Goal: Check status: Check status

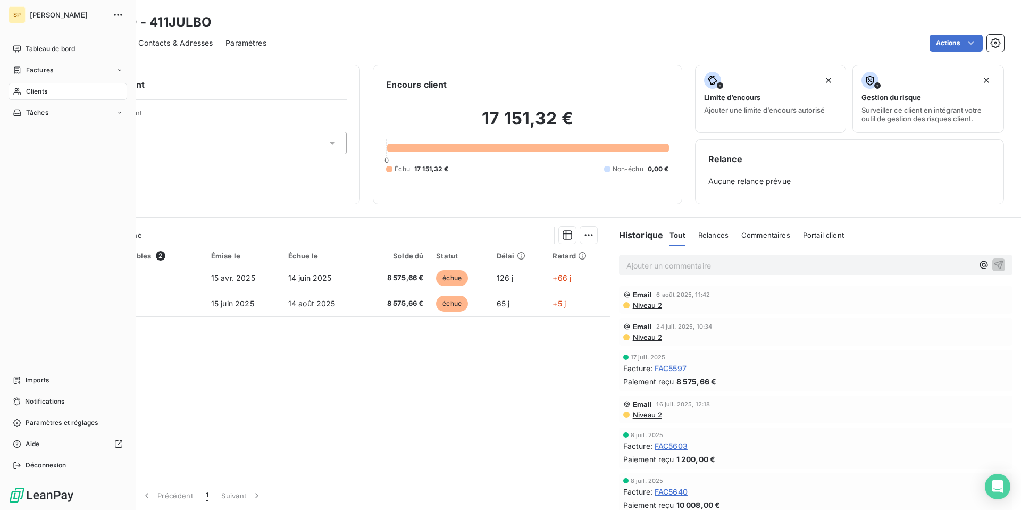
drag, startPoint x: 0, startPoint y: 0, endPoint x: 21, endPoint y: 91, distance: 93.9
click at [21, 91] on icon at bounding box center [17, 91] width 9 height 9
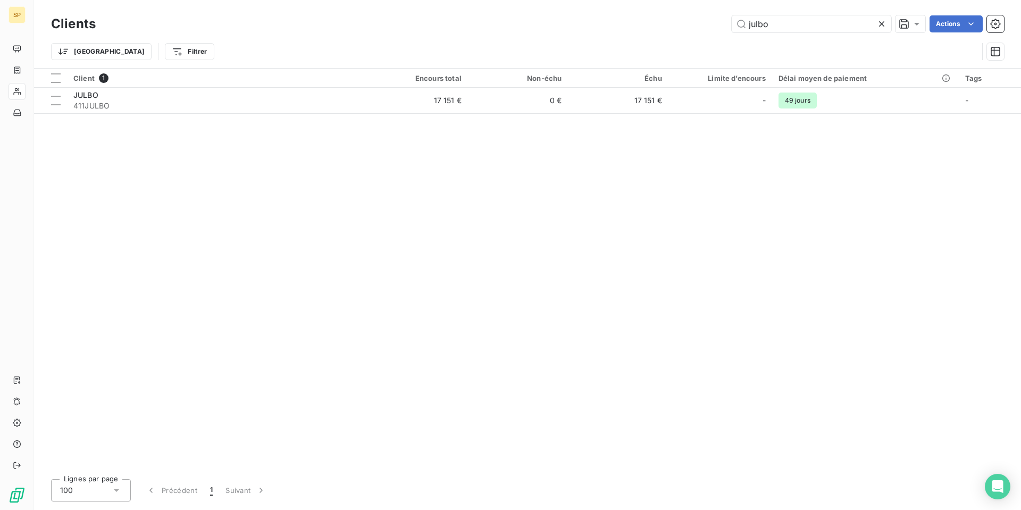
drag, startPoint x: 779, startPoint y: 26, endPoint x: 635, endPoint y: 50, distance: 146.7
click at [635, 50] on div "Clients julbo Actions Trier Filtrer" at bounding box center [527, 40] width 953 height 55
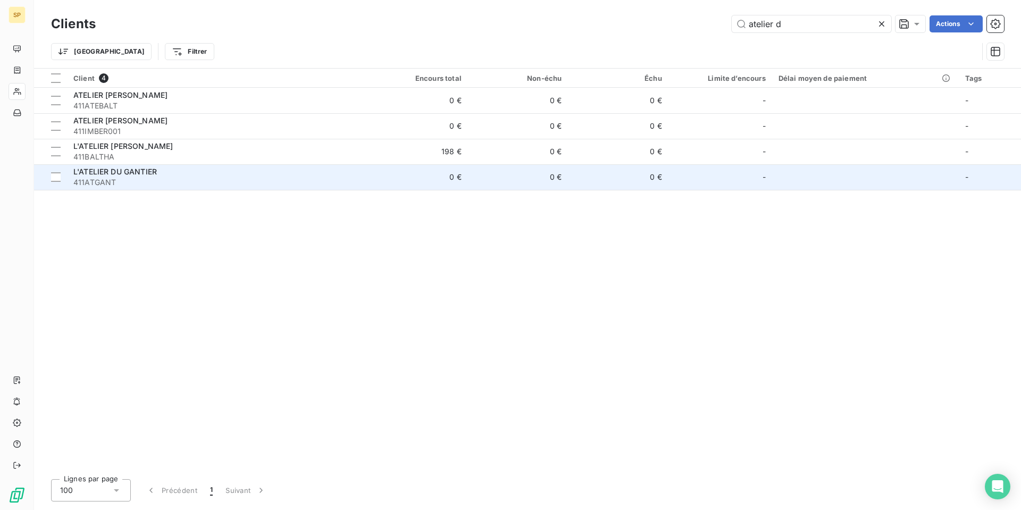
type input "atelier d"
click at [179, 170] on div "L'ATELIER DU GANTIER" at bounding box center [217, 172] width 288 height 11
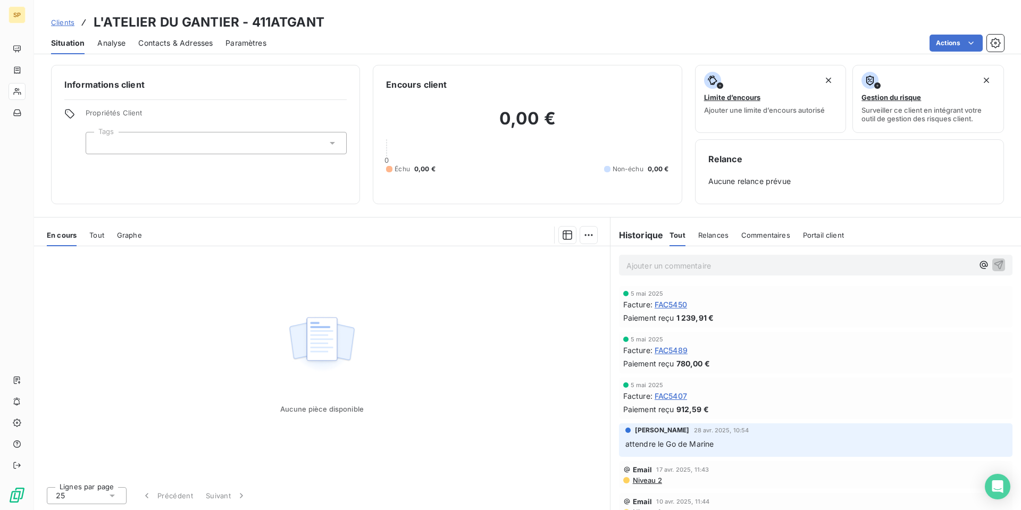
click at [96, 234] on span "Tout" at bounding box center [96, 235] width 15 height 9
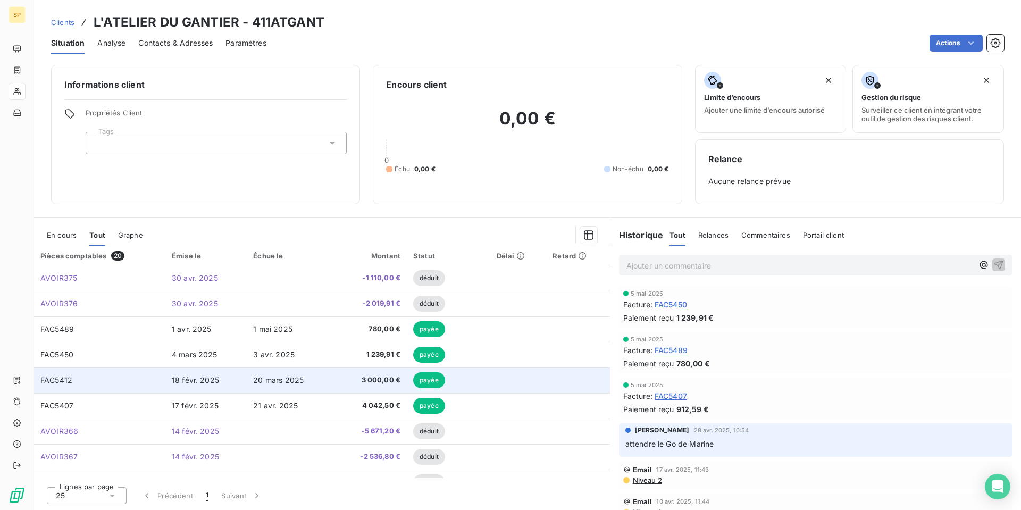
click at [224, 381] on td "18 févr. 2025" at bounding box center [205, 381] width 81 height 26
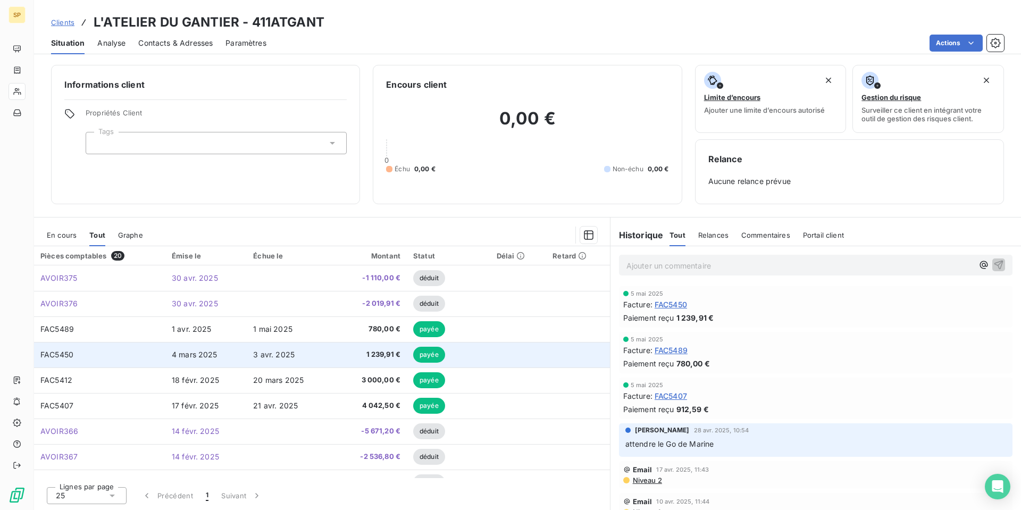
click at [262, 354] on span "3 avr. 2025" at bounding box center [273, 354] width 41 height 9
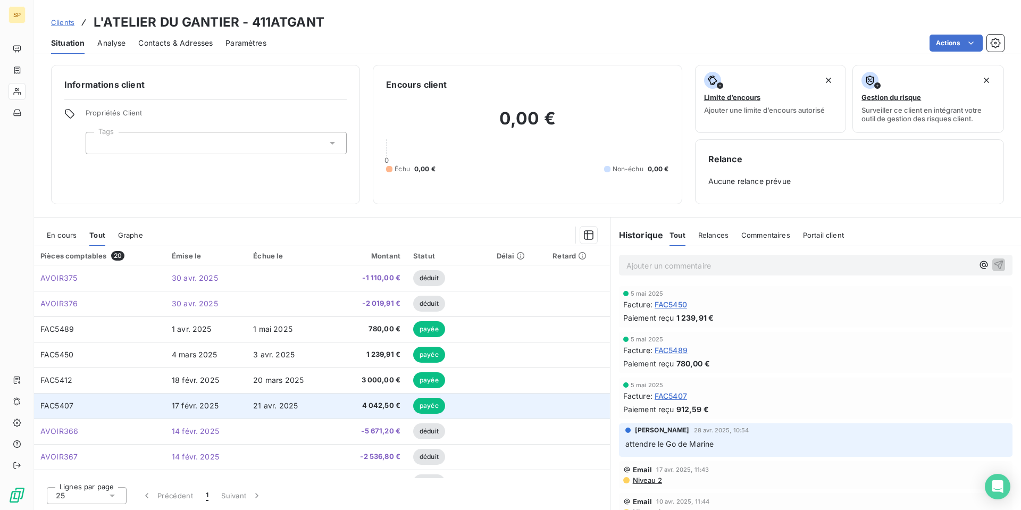
click at [262, 405] on span "21 avr. 2025" at bounding box center [275, 405] width 45 height 9
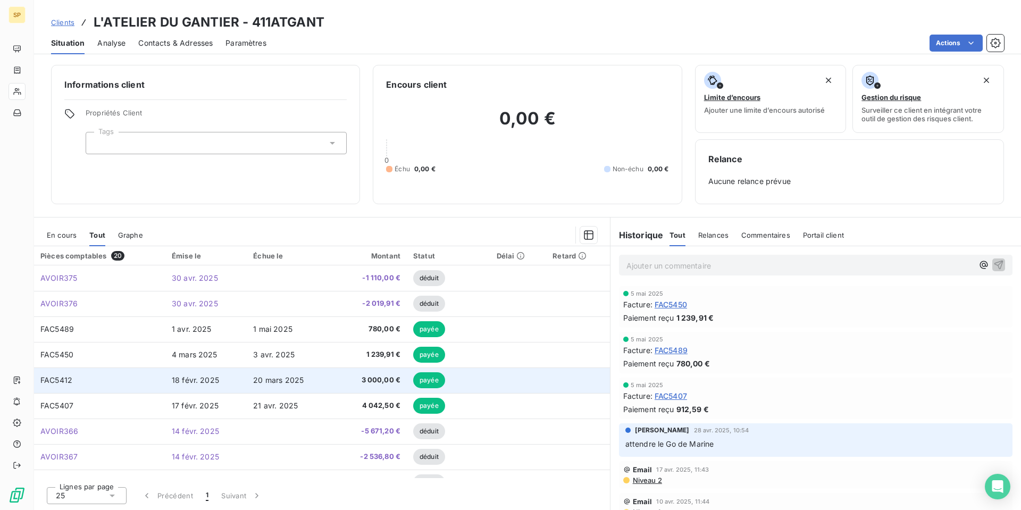
click at [334, 380] on td "3 000,00 €" at bounding box center [370, 381] width 74 height 26
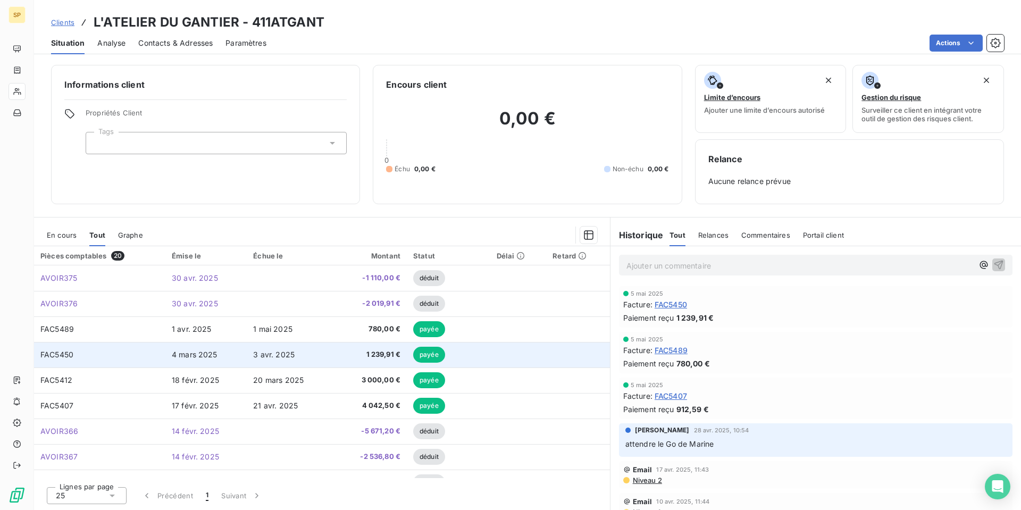
click at [272, 355] on span "3 avr. 2025" at bounding box center [273, 354] width 41 height 9
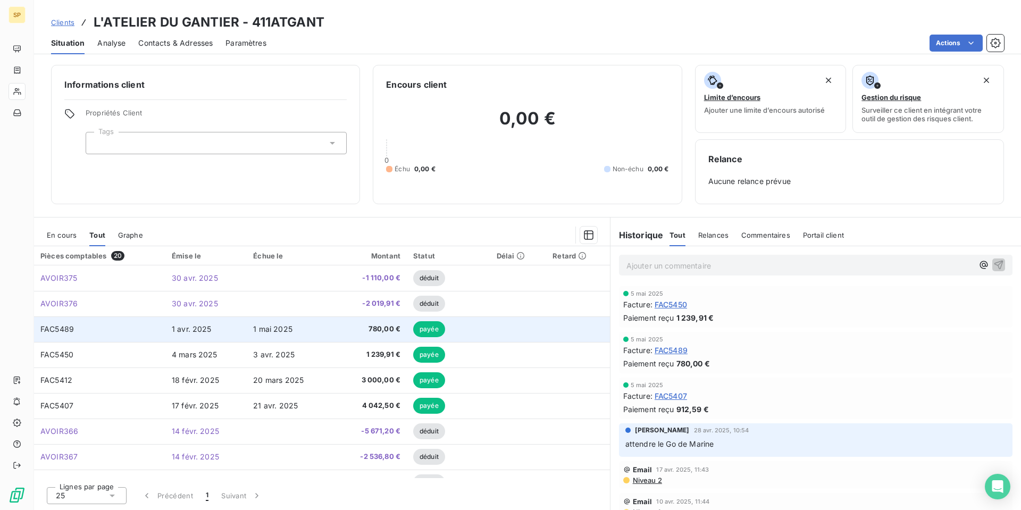
click at [238, 328] on td "1 avr. 2025" at bounding box center [205, 330] width 81 height 26
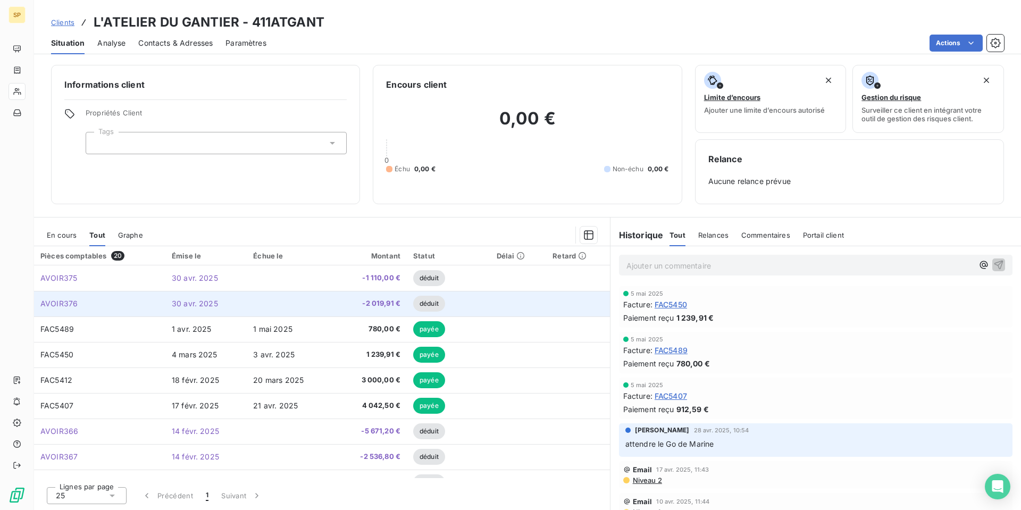
click at [300, 311] on td at bounding box center [290, 304] width 86 height 26
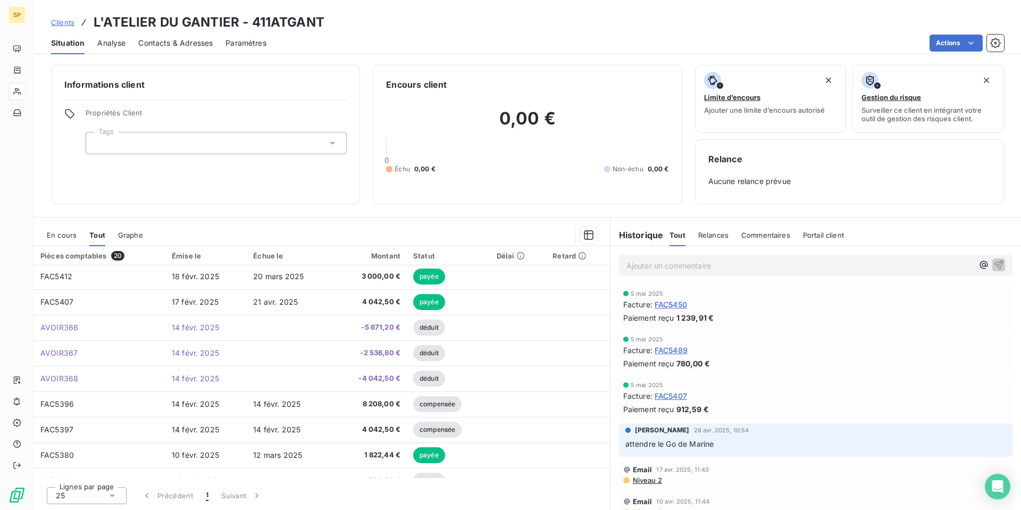
scroll to position [106, 0]
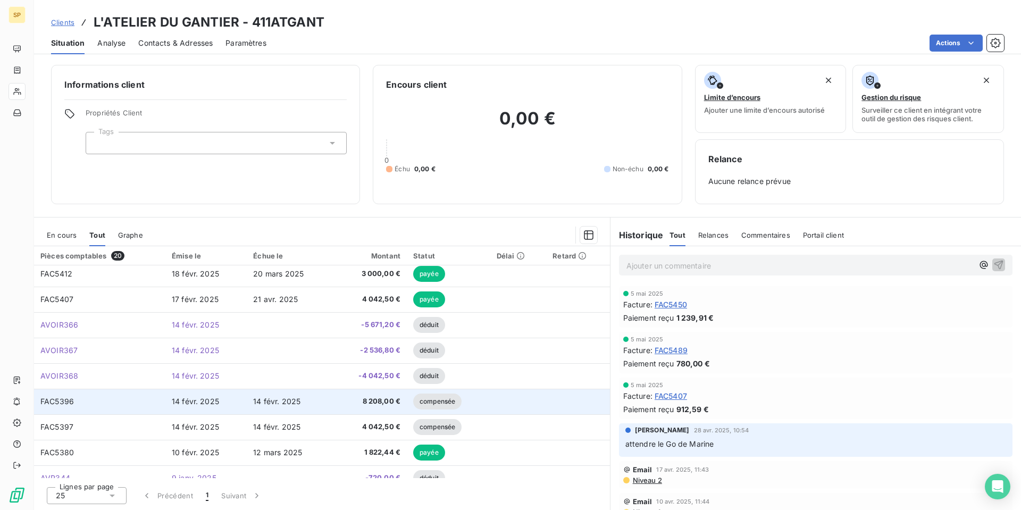
click at [251, 406] on td "14 févr. 2025" at bounding box center [290, 402] width 86 height 26
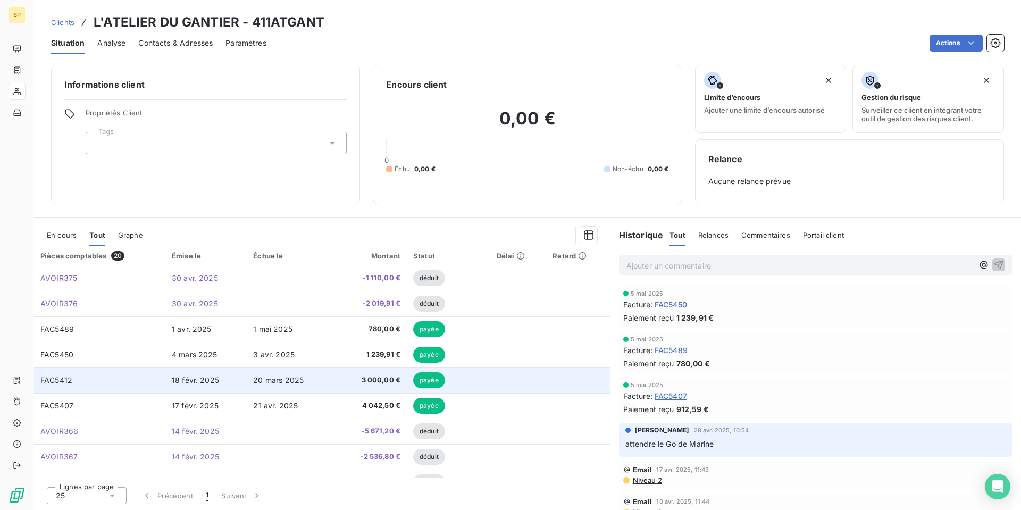
click at [290, 388] on td "20 mars 2025" at bounding box center [290, 381] width 86 height 26
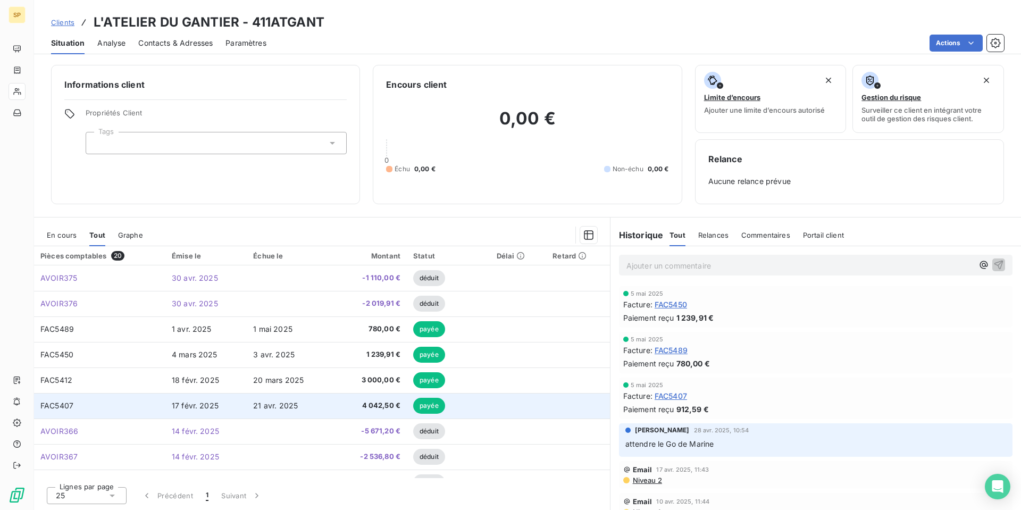
click at [271, 401] on td "21 avr. 2025" at bounding box center [290, 406] width 86 height 26
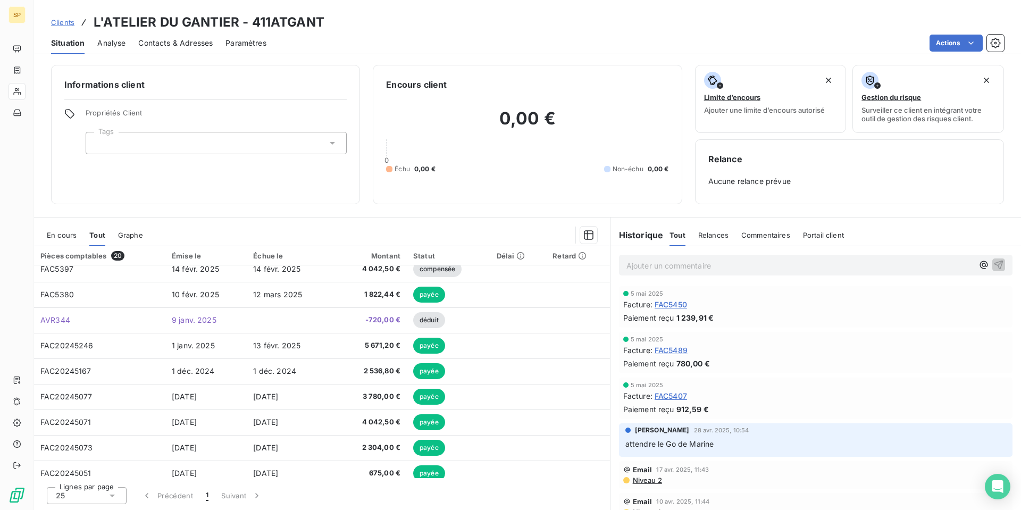
scroll to position [298, 0]
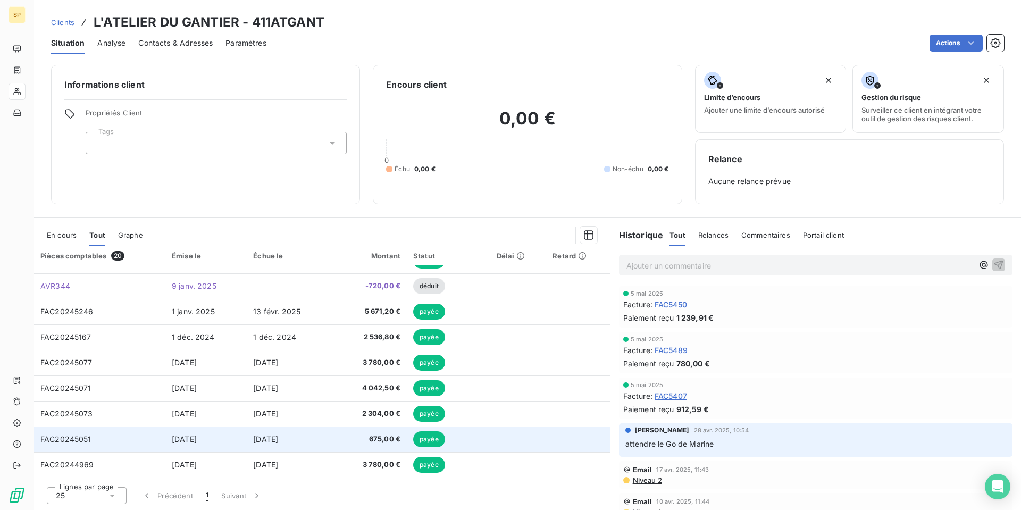
click at [240, 447] on td "[DATE]" at bounding box center [205, 440] width 81 height 26
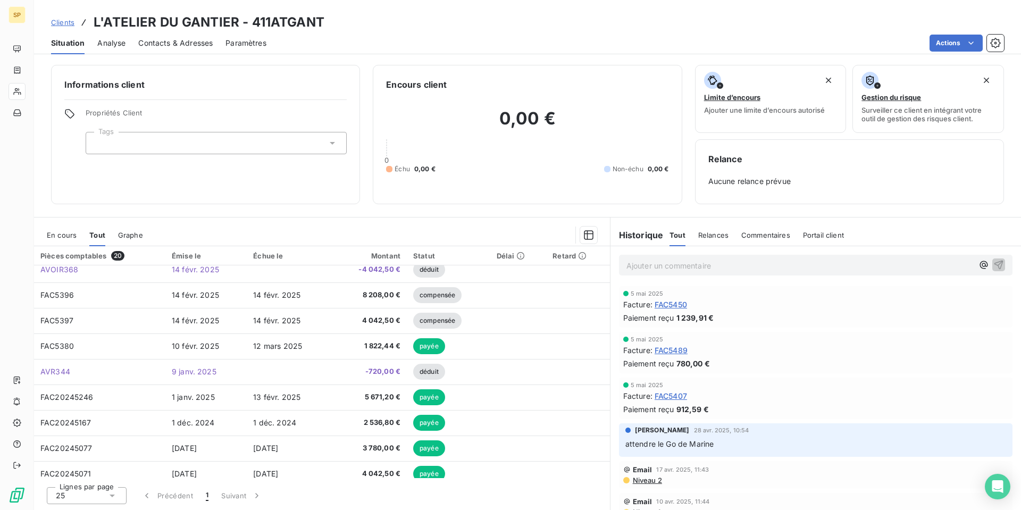
scroll to position [298, 0]
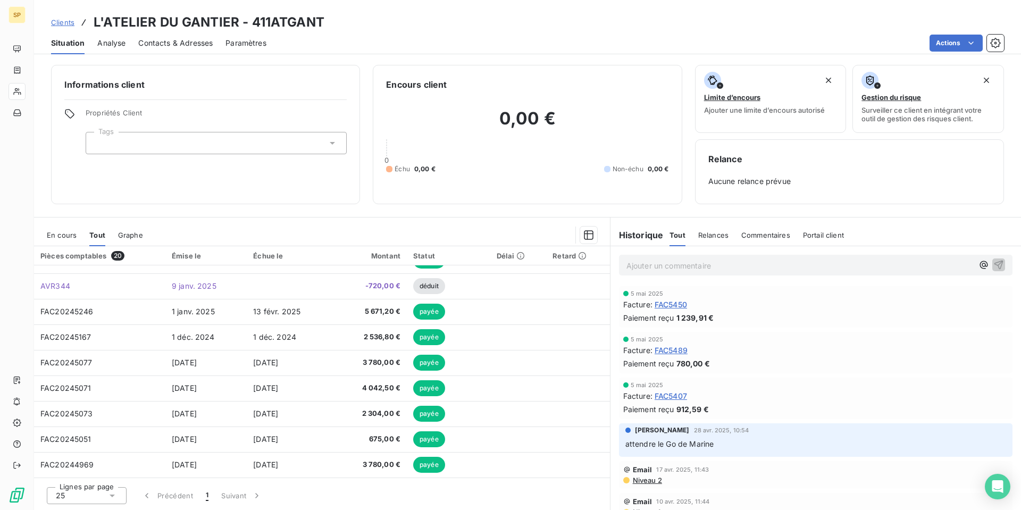
click at [242, 413] on td "[DATE]" at bounding box center [205, 414] width 81 height 26
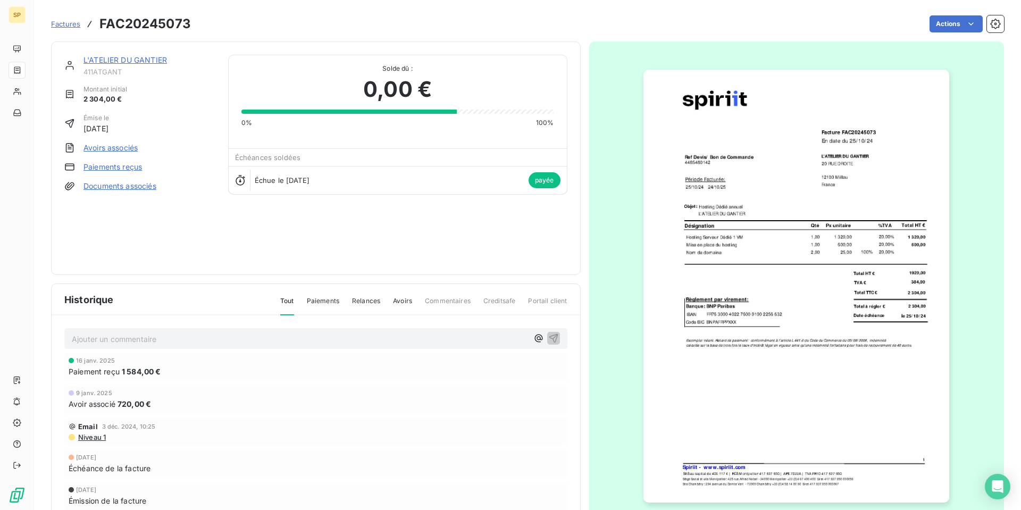
click at [769, 265] on img "button" at bounding box center [797, 286] width 306 height 433
